Goal: Find contact information: Find contact information

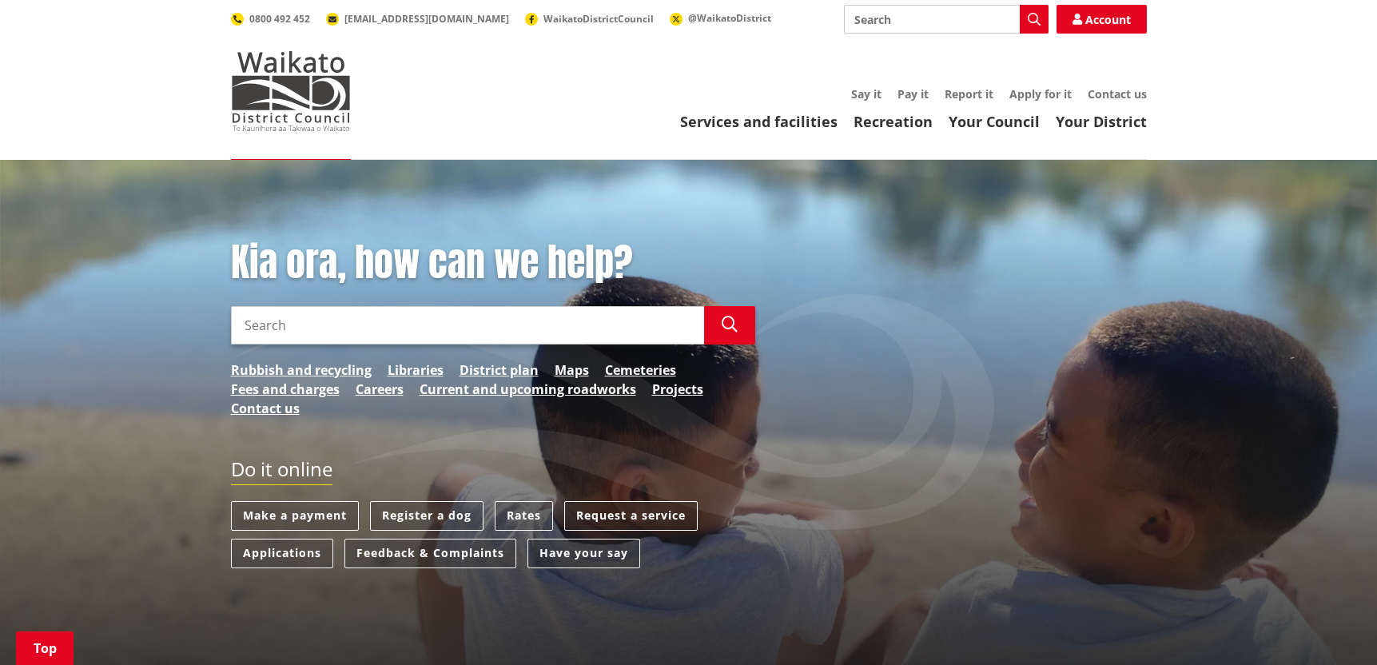
scroll to position [1910, 0]
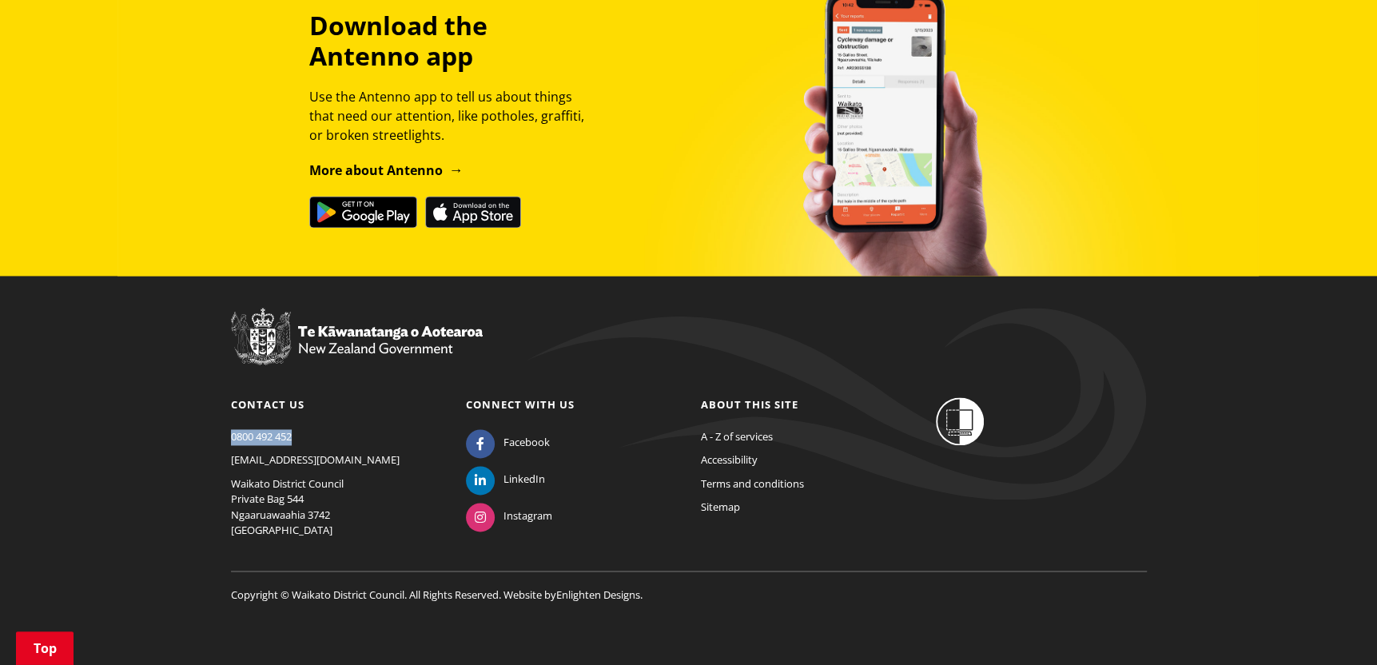
drag, startPoint x: 301, startPoint y: 433, endPoint x: 225, endPoint y: 433, distance: 75.9
click at [225, 433] on div "Contact us [PHONE_NUMBER] [EMAIL_ADDRESS][DOMAIN_NAME] [GEOGRAPHIC_DATA] Privat…" at bounding box center [336, 471] width 235 height 149
copy link "0800 492 452"
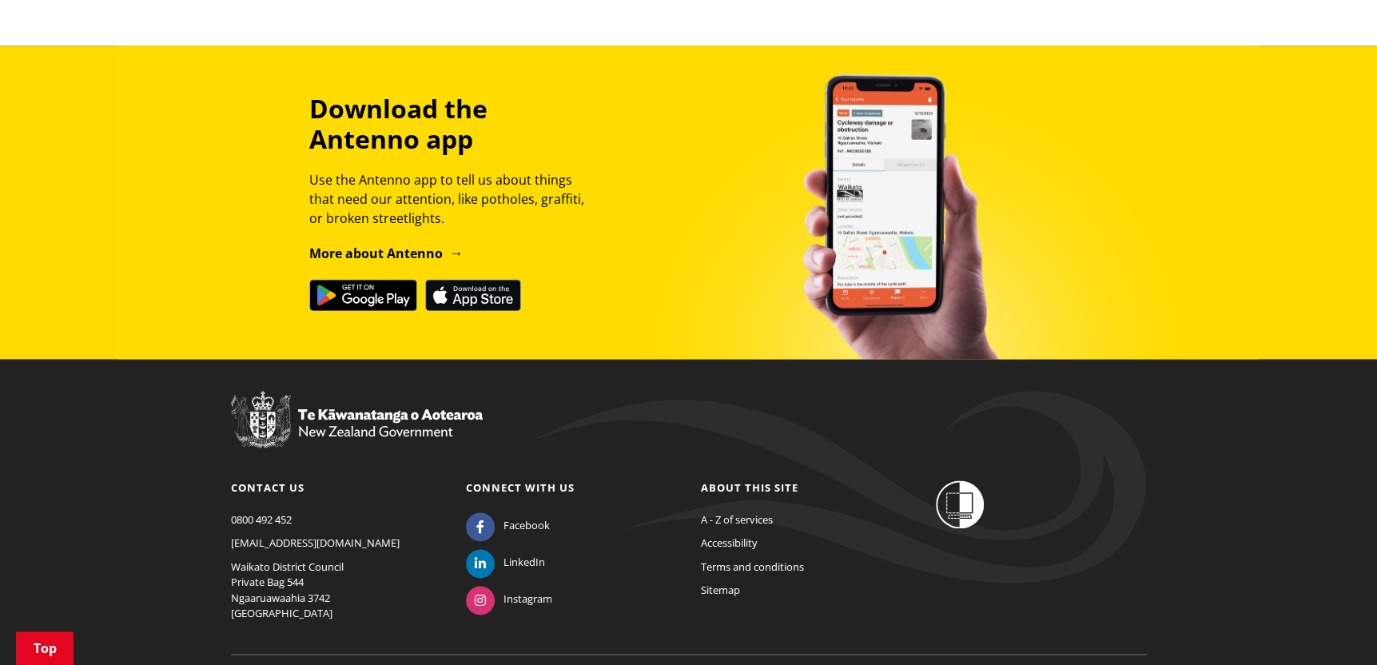
scroll to position [1910, 0]
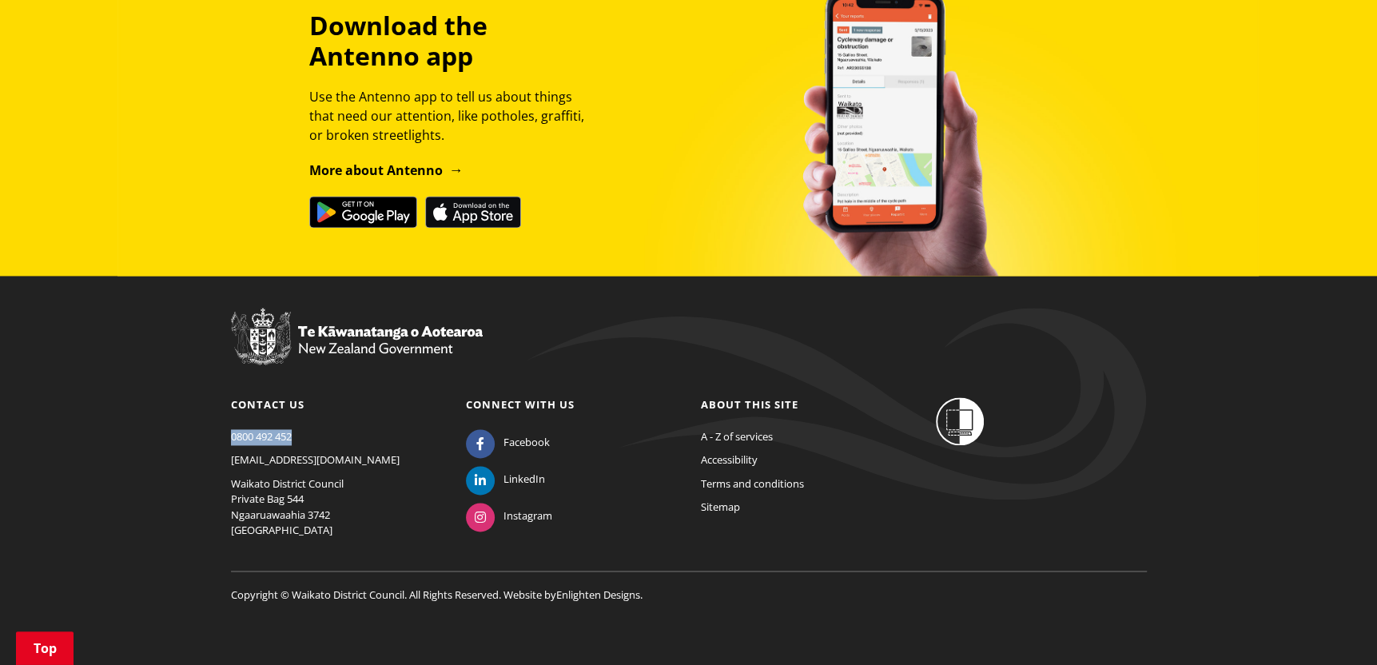
drag, startPoint x: 226, startPoint y: 435, endPoint x: 296, endPoint y: 436, distance: 70.3
click at [296, 436] on div "Contact us [PHONE_NUMBER] [EMAIL_ADDRESS][DOMAIN_NAME] [GEOGRAPHIC_DATA] Privat…" at bounding box center [336, 471] width 235 height 149
copy link "0800 492 452"
